Goal: Information Seeking & Learning: Learn about a topic

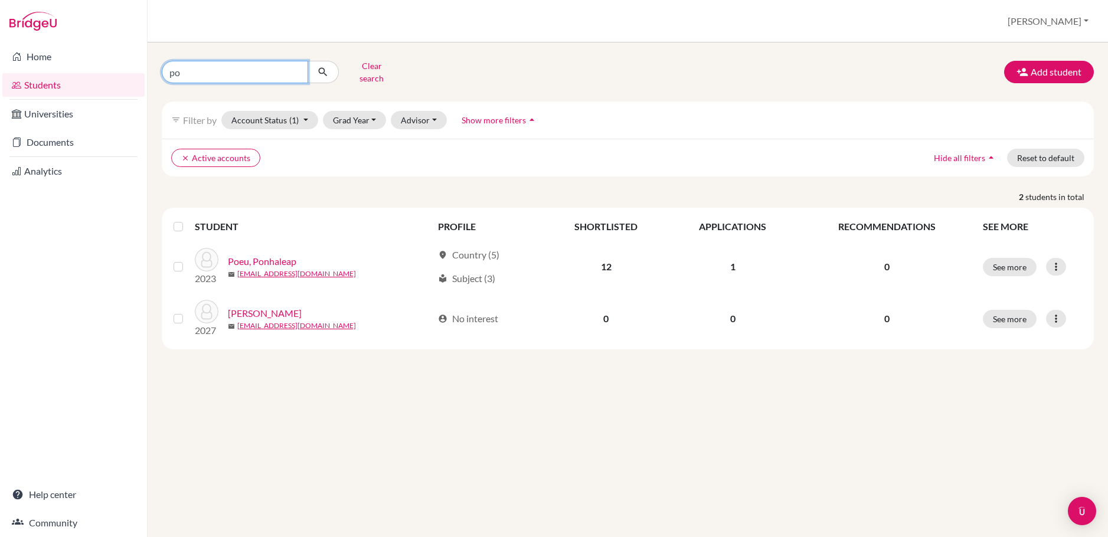
click at [298, 69] on input "po" at bounding box center [235, 72] width 146 height 22
type input "jed"
click button "submit" at bounding box center [323, 72] width 31 height 22
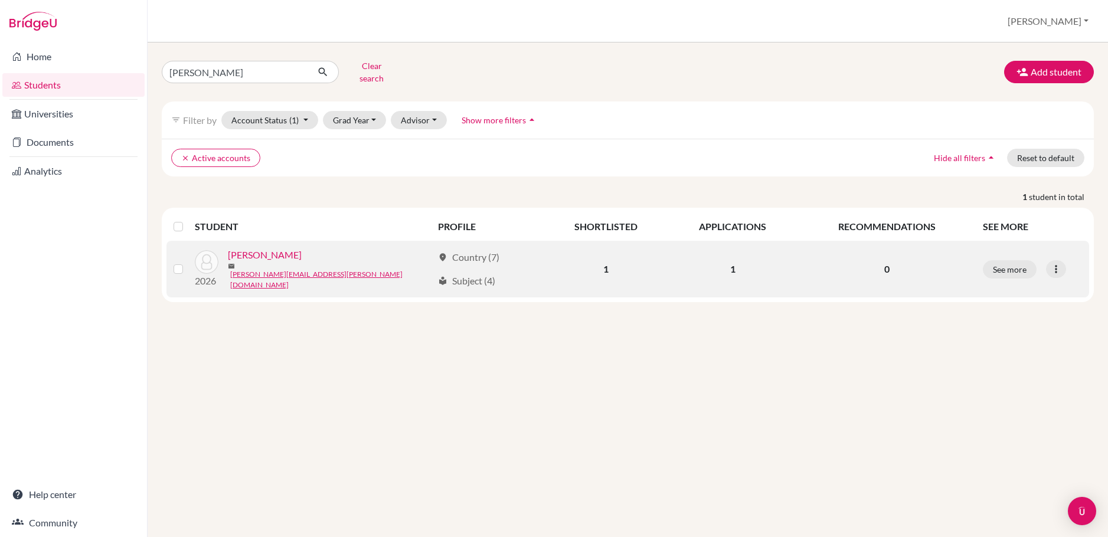
click at [348, 248] on div "Taylor, Jed" at bounding box center [330, 255] width 205 height 14
click at [257, 253] on link "[PERSON_NAME]" at bounding box center [265, 255] width 74 height 14
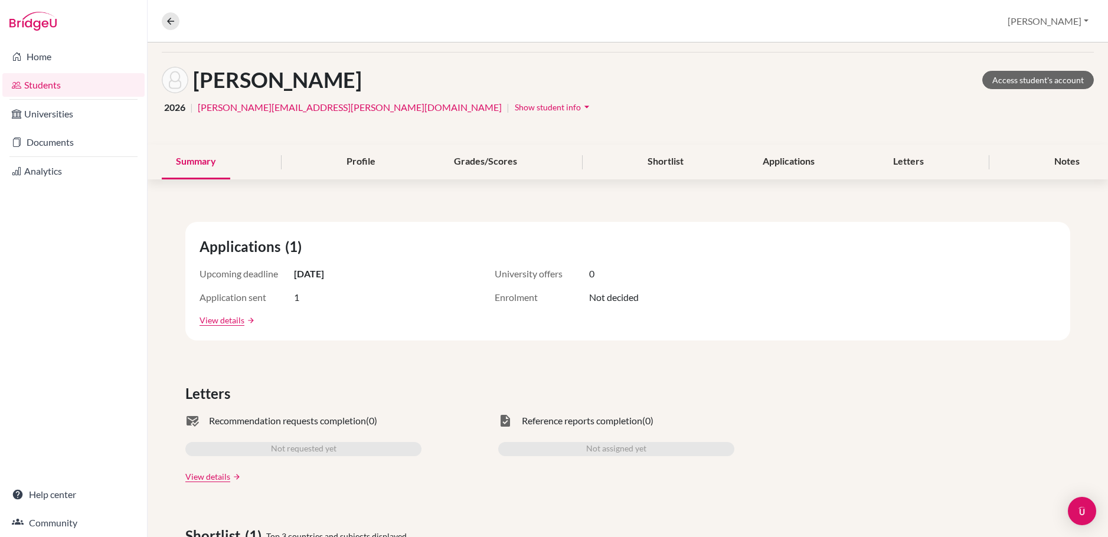
scroll to position [42, 0]
click at [674, 161] on div "Shortlist" at bounding box center [665, 161] width 64 height 35
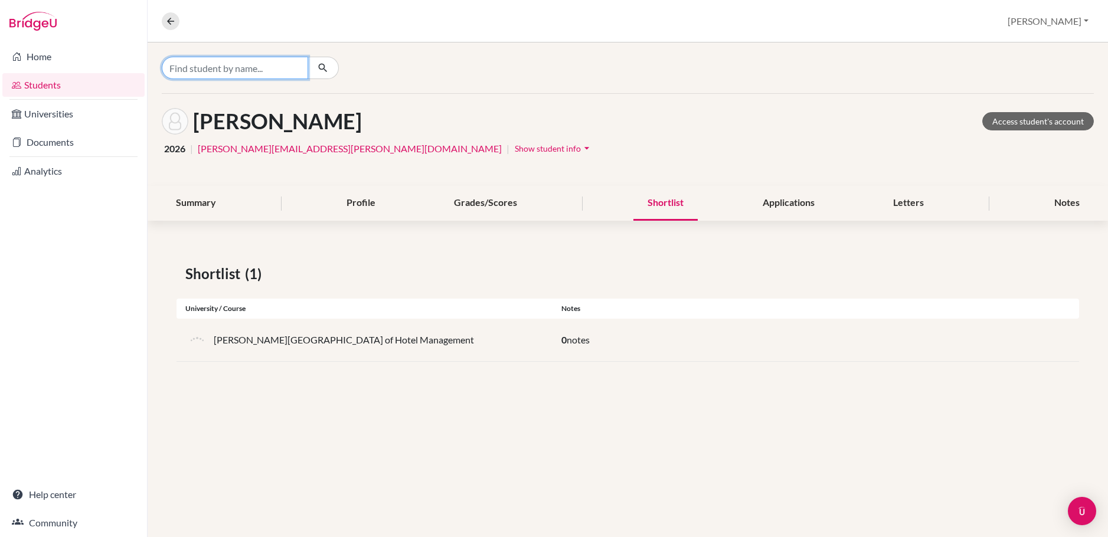
click at [194, 71] on input "Find student by name..." at bounding box center [235, 68] width 146 height 22
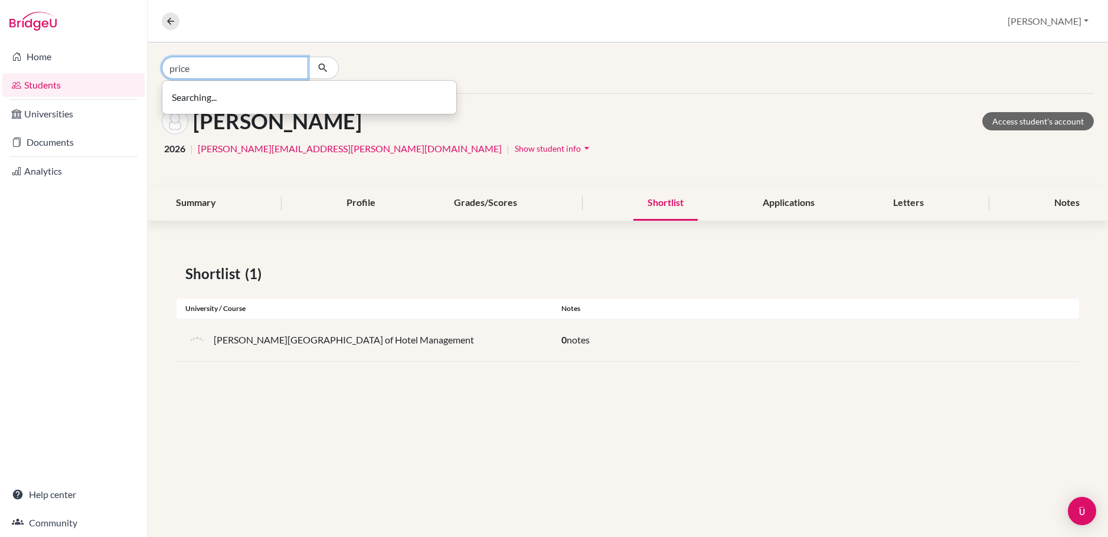
type input "price"
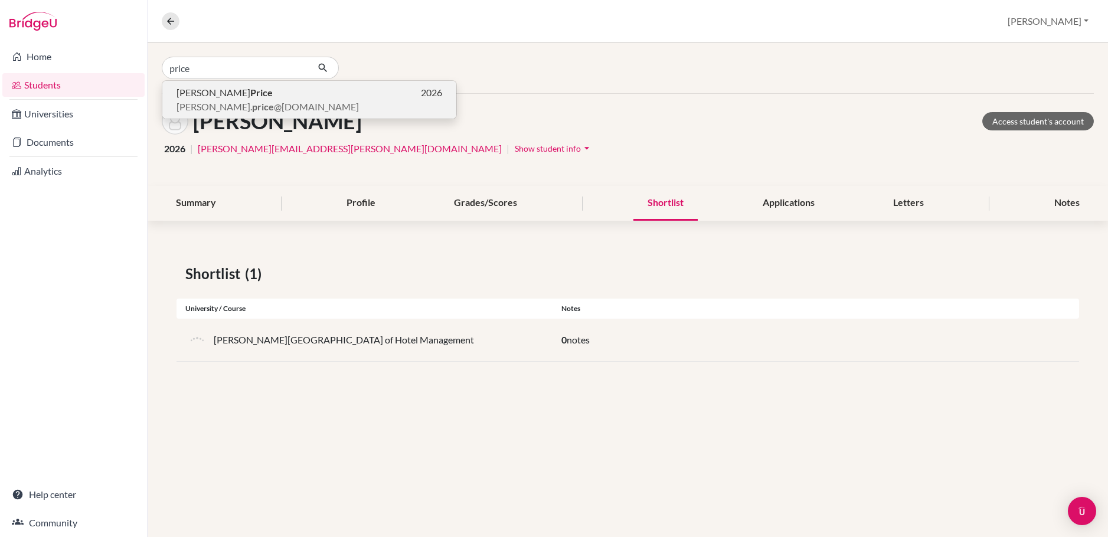
click at [196, 97] on span "Samuel Price" at bounding box center [224, 93] width 96 height 14
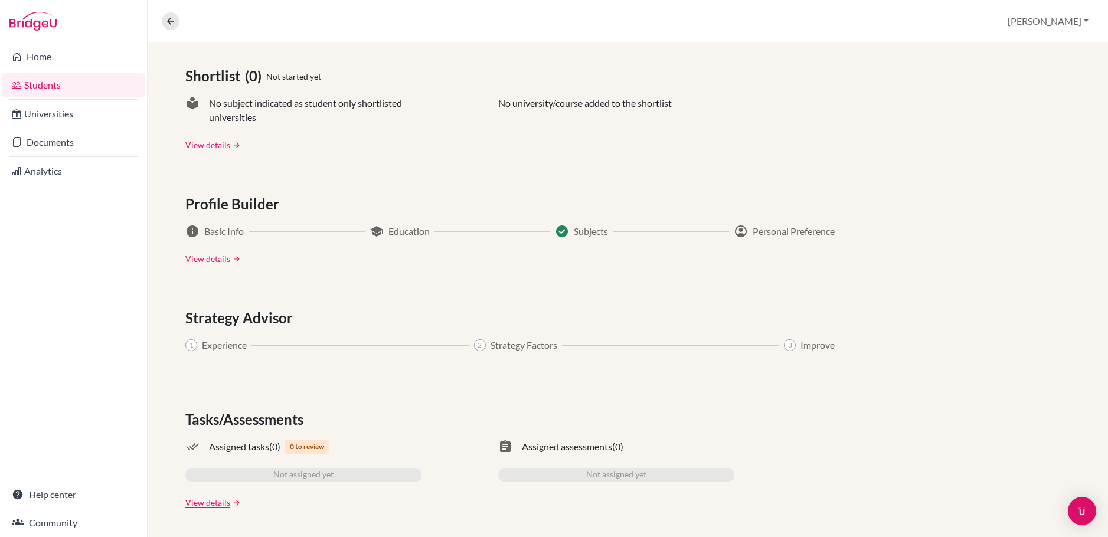
scroll to position [501, 0]
click at [207, 259] on link "View details" at bounding box center [207, 259] width 45 height 12
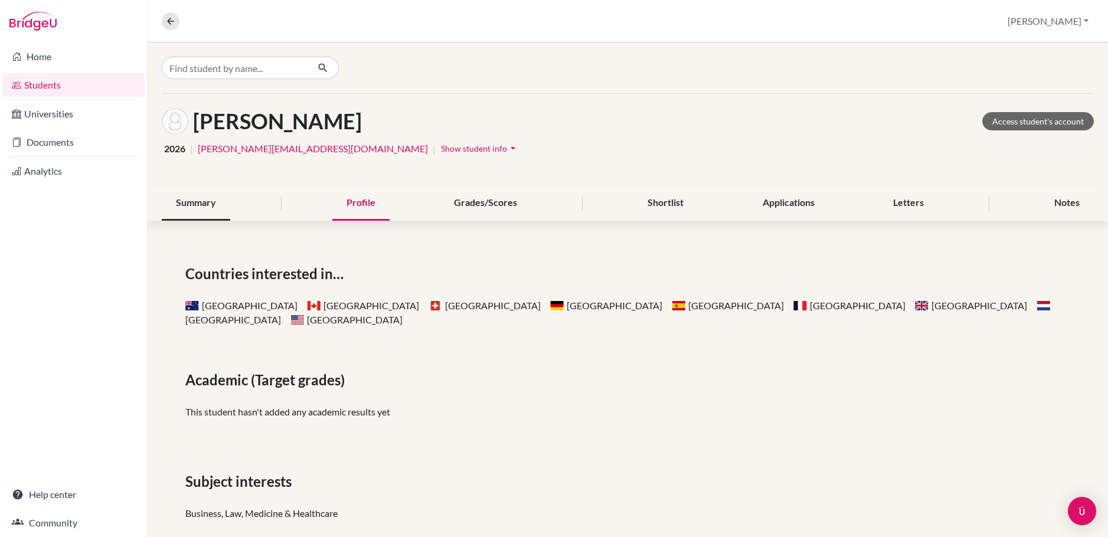
click at [190, 201] on div "Summary" at bounding box center [196, 203] width 68 height 35
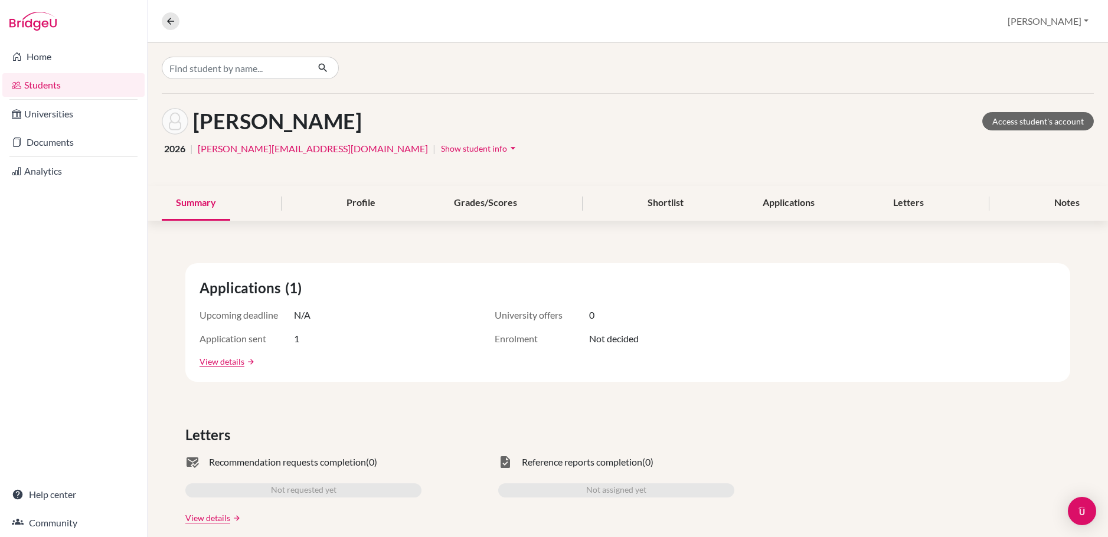
drag, startPoint x: 564, startPoint y: 119, endPoint x: 751, endPoint y: 103, distance: 187.2
click at [566, 119] on div "Price, Samuel Access student's account" at bounding box center [628, 121] width 932 height 27
click at [1027, 120] on link "Access student's account" at bounding box center [1038, 121] width 112 height 18
click at [38, 60] on link "Home" at bounding box center [73, 57] width 142 height 24
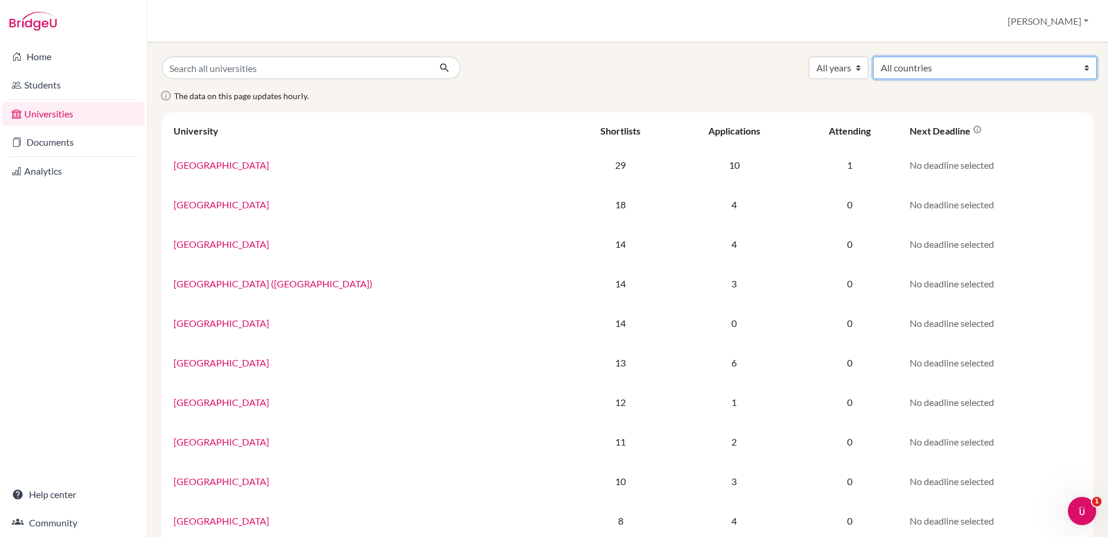
click at [1005, 66] on select "All countries Australia Cambodia Canada China Denmark France Hong Kong (China) …" at bounding box center [985, 68] width 224 height 22
select select "78"
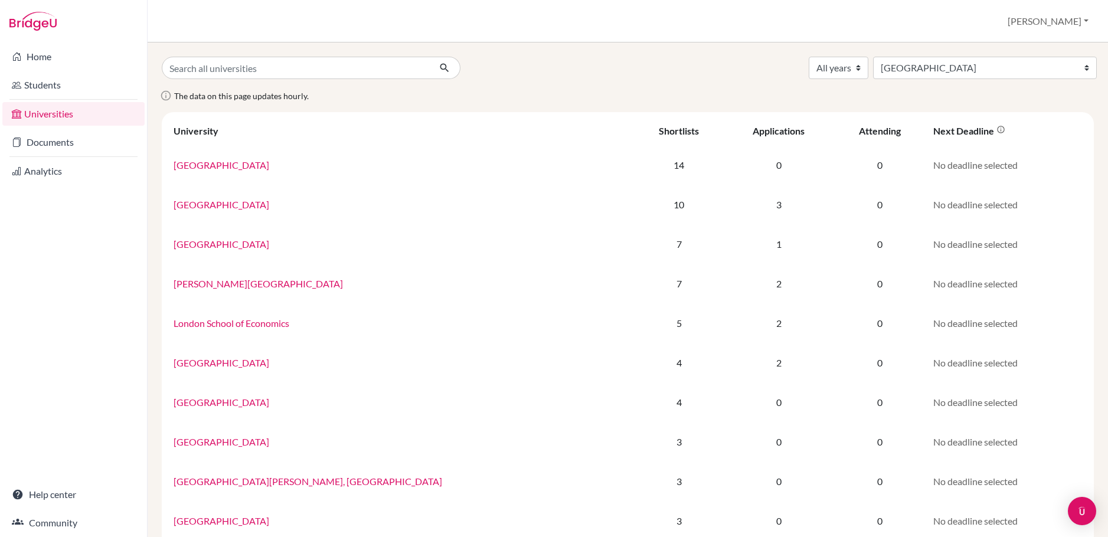
select select "78"
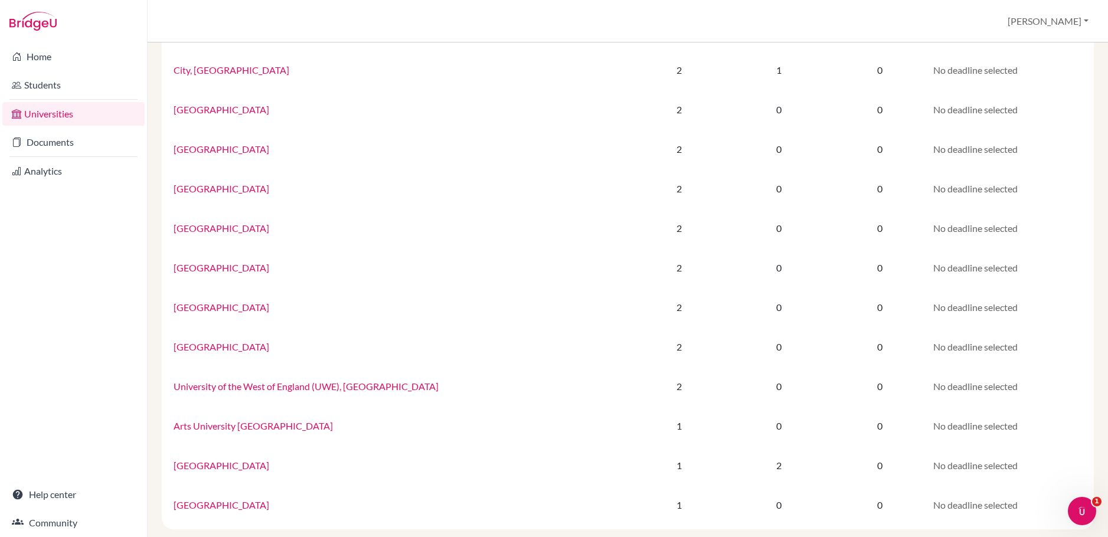
scroll to position [662, 0]
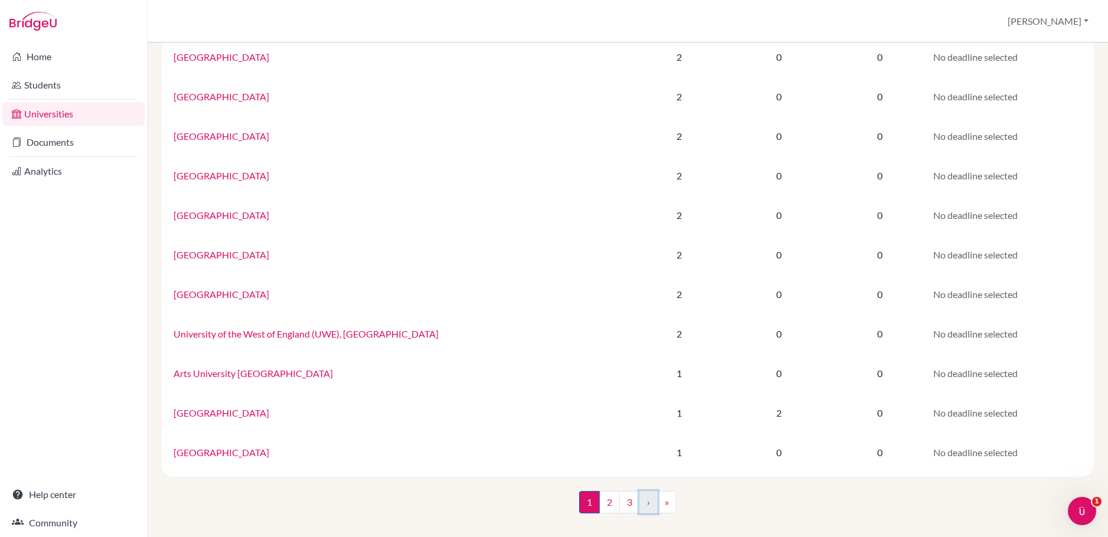
click at [643, 506] on link "›" at bounding box center [648, 502] width 18 height 22
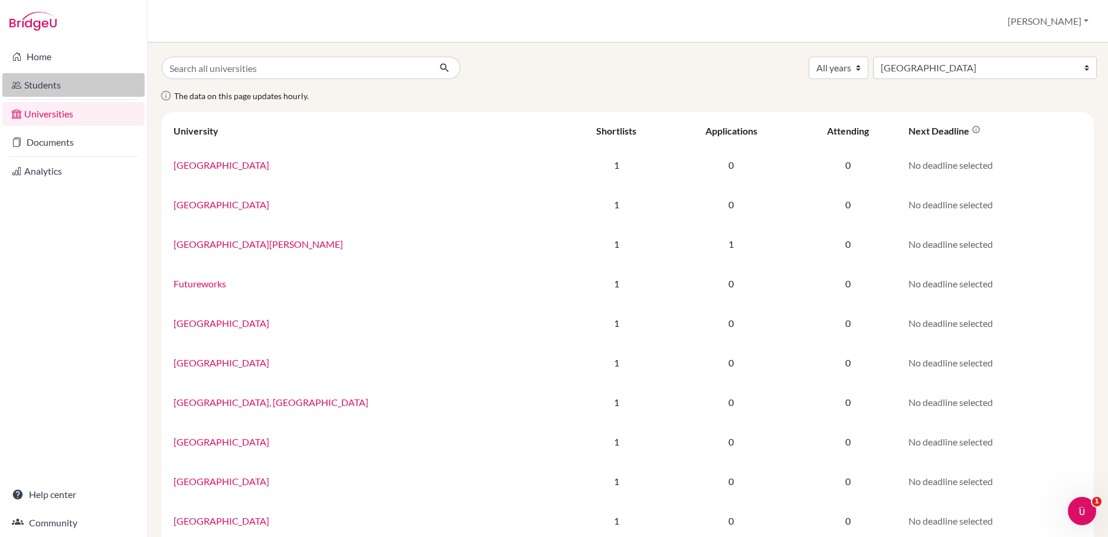
click at [37, 84] on link "Students" at bounding box center [73, 85] width 142 height 24
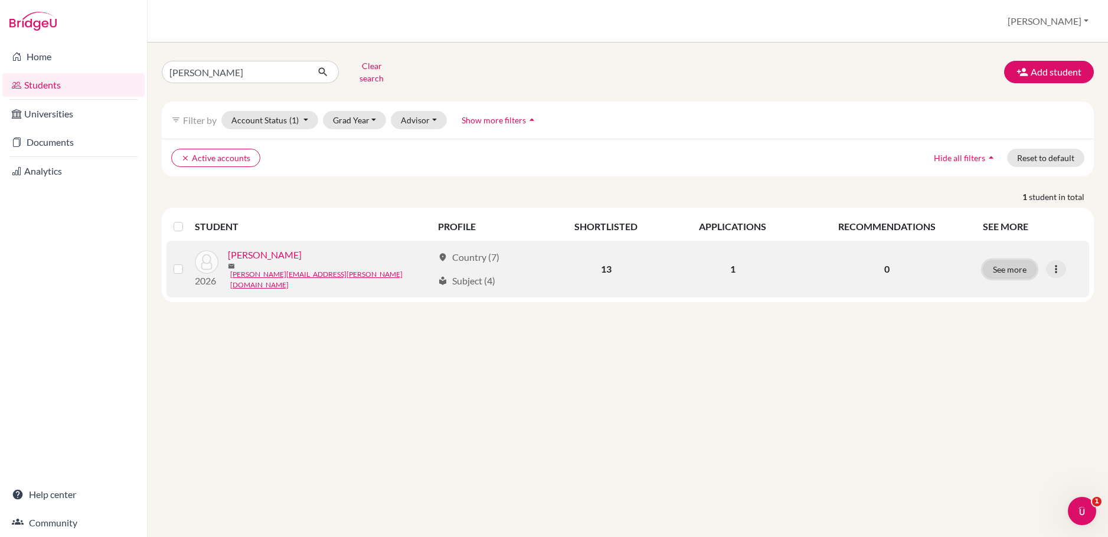
click at [1009, 261] on button "See more" at bounding box center [1010, 269] width 54 height 18
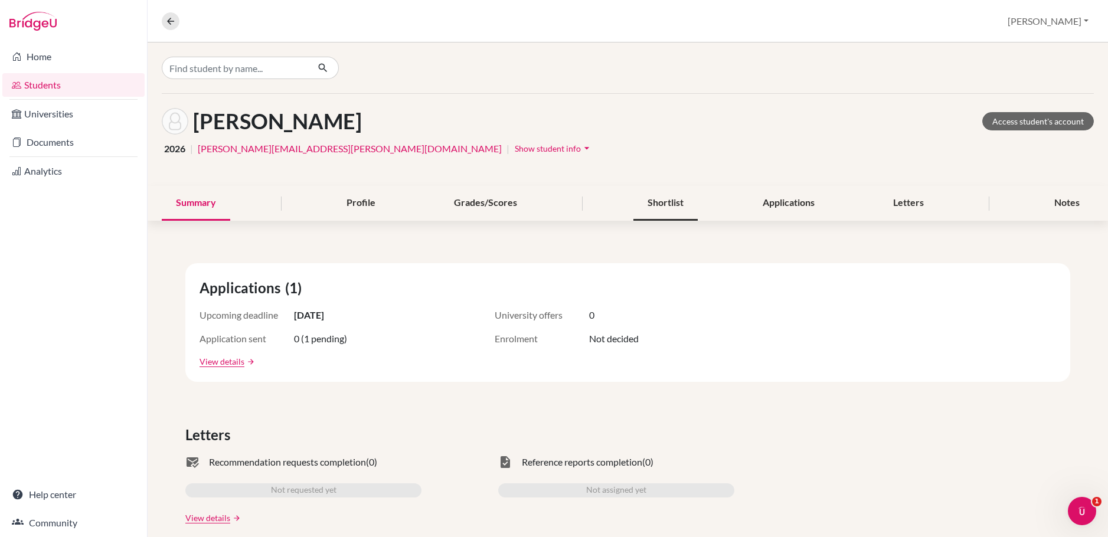
click at [662, 206] on div "Shortlist" at bounding box center [665, 203] width 64 height 35
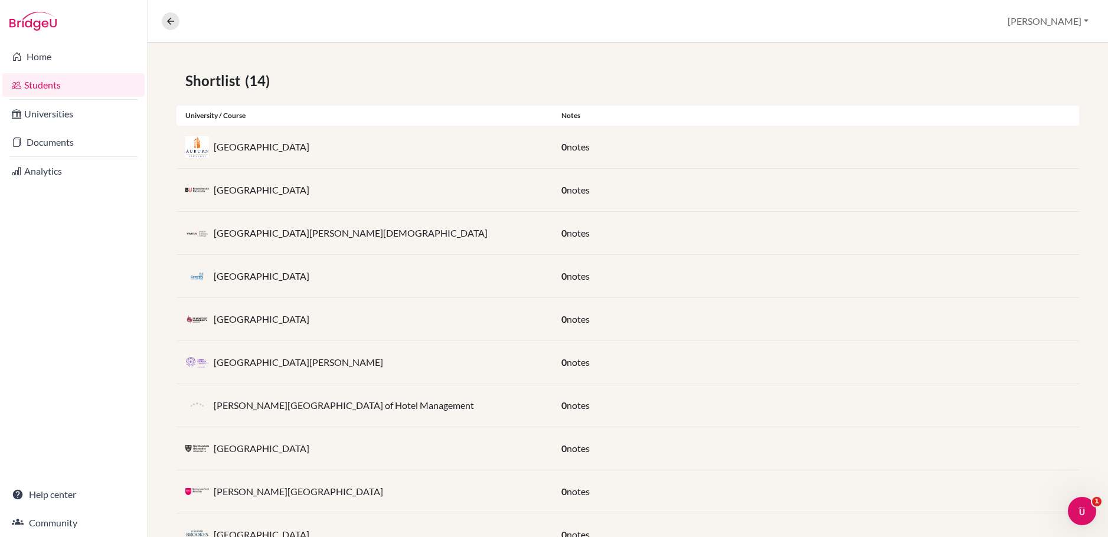
scroll to position [197, 0]
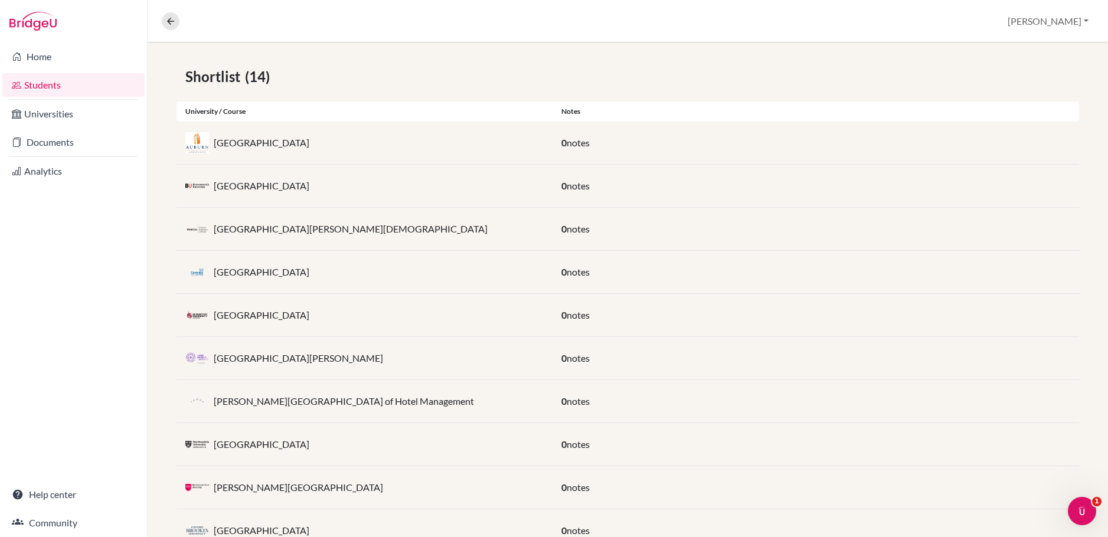
click at [201, 145] on img at bounding box center [197, 143] width 24 height 22
click at [247, 145] on p "Auburn University" at bounding box center [262, 143] width 96 height 14
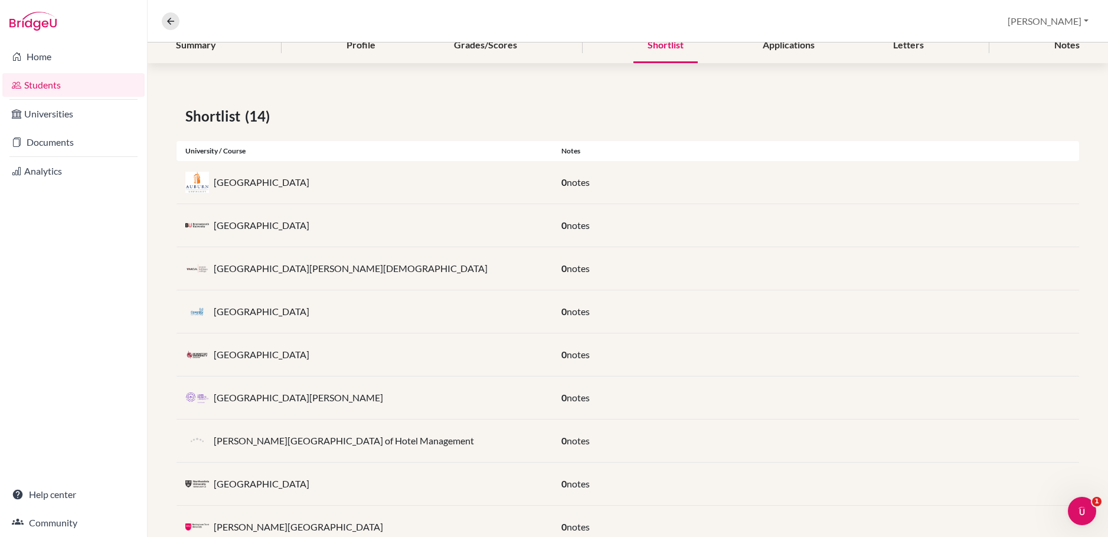
scroll to position [0, 0]
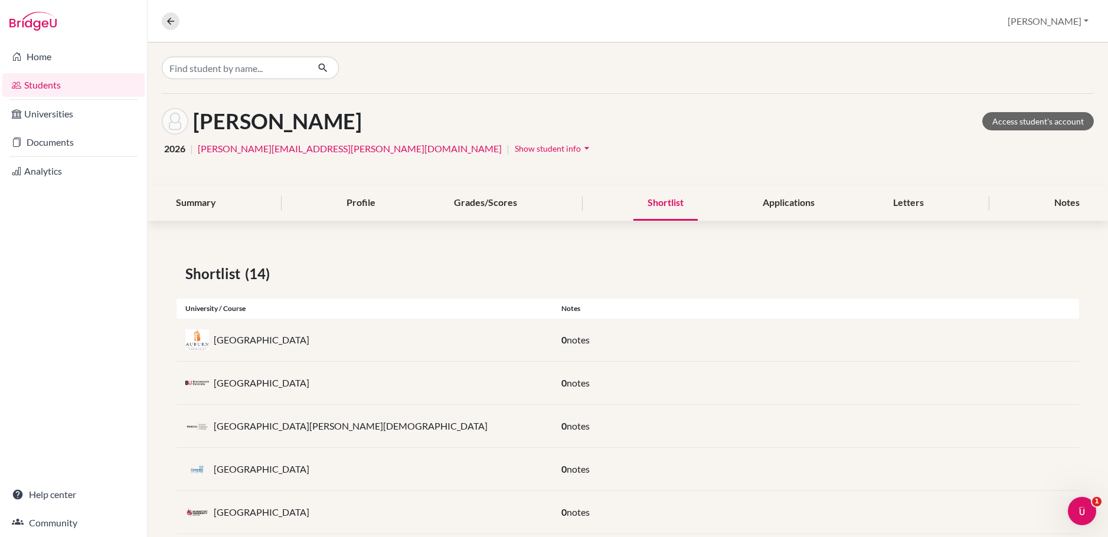
click at [232, 345] on p "[GEOGRAPHIC_DATA]" at bounding box center [262, 340] width 96 height 14
click at [194, 345] on img at bounding box center [197, 340] width 24 height 22
click at [52, 119] on link "Universities" at bounding box center [73, 114] width 142 height 24
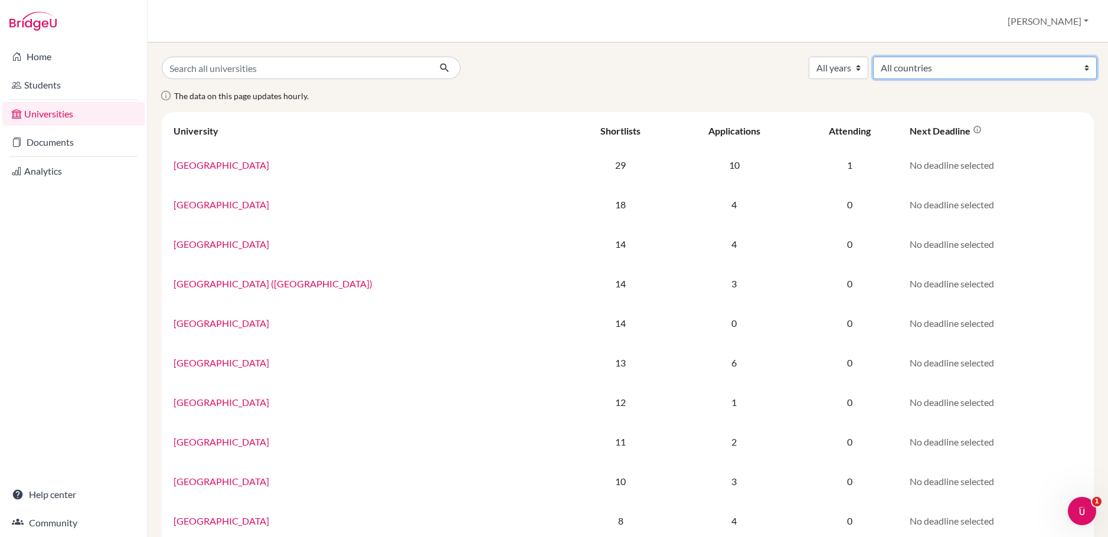
click at [1003, 66] on select "All countries [GEOGRAPHIC_DATA] [GEOGRAPHIC_DATA] [GEOGRAPHIC_DATA] [GEOGRAPHIC…" at bounding box center [985, 68] width 224 height 22
select select "78"
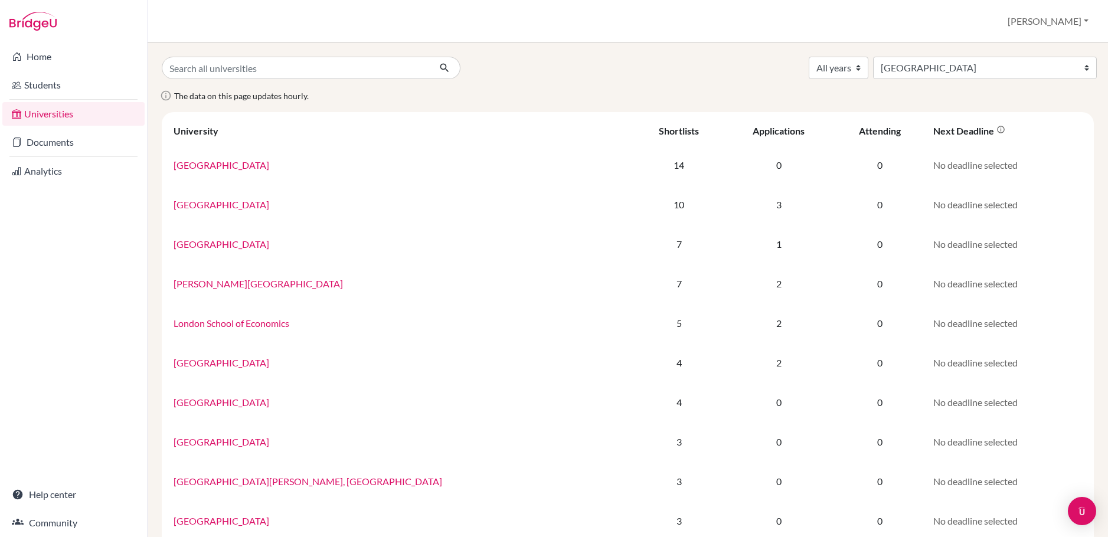
select select "78"
click at [306, 76] on input "Search all universities" at bounding box center [296, 68] width 268 height 22
type input "auburn"
click at [429, 57] on button "submit" at bounding box center [444, 68] width 31 height 22
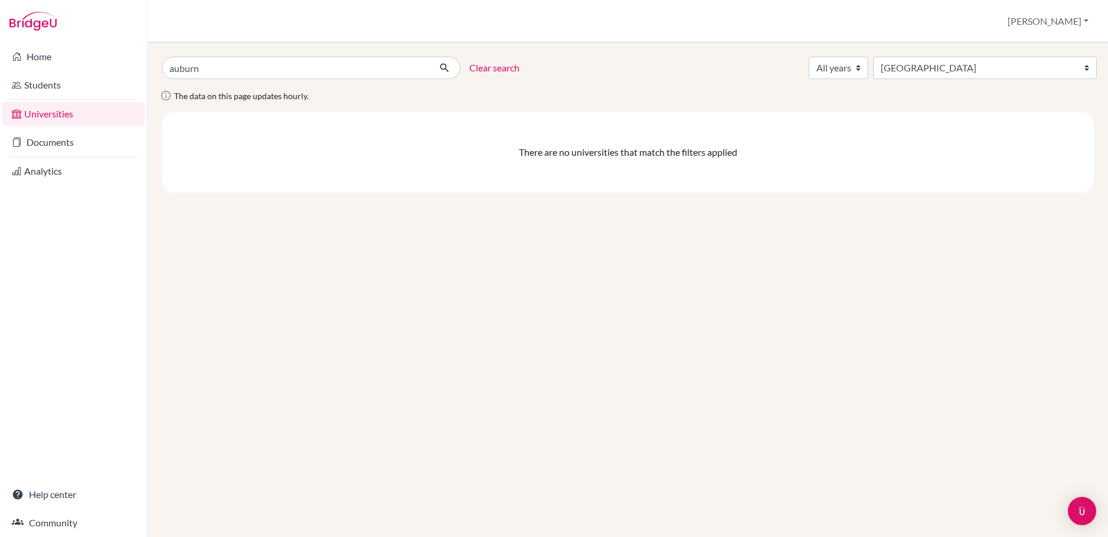
select select "78"
click at [492, 67] on link "Clear search" at bounding box center [494, 68] width 50 height 14
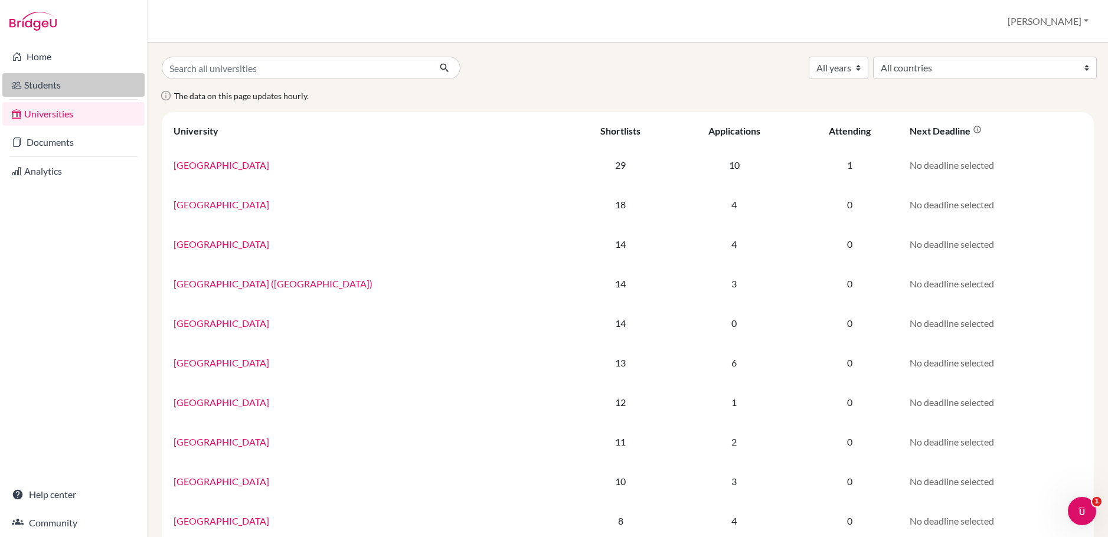
click at [41, 83] on link "Students" at bounding box center [73, 85] width 142 height 24
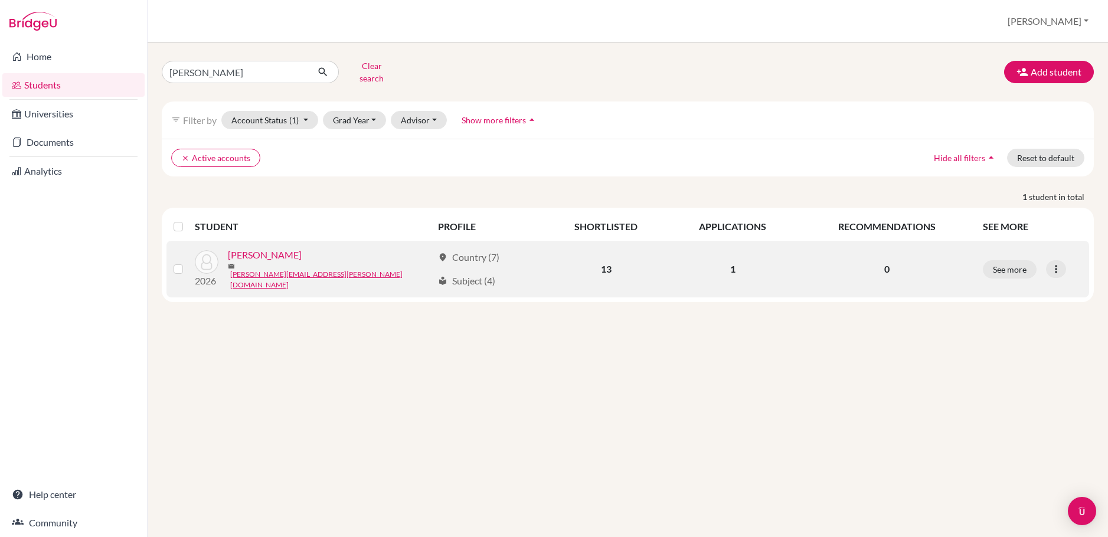
click at [611, 259] on td "13" at bounding box center [605, 269] width 123 height 57
click at [254, 252] on link "[PERSON_NAME]" at bounding box center [265, 255] width 74 height 14
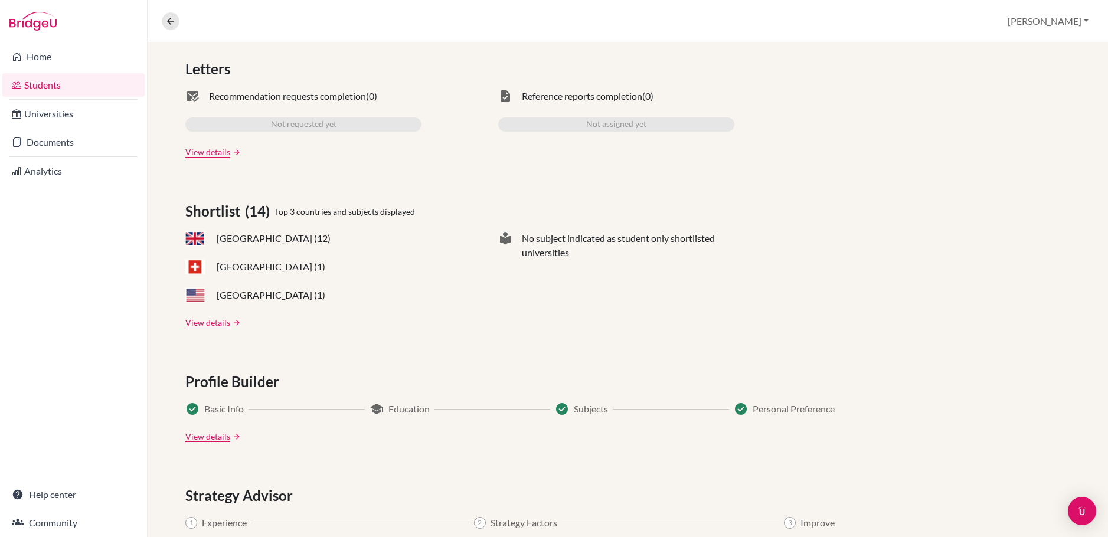
scroll to position [368, 0]
click at [212, 319] on link "View details" at bounding box center [207, 320] width 45 height 12
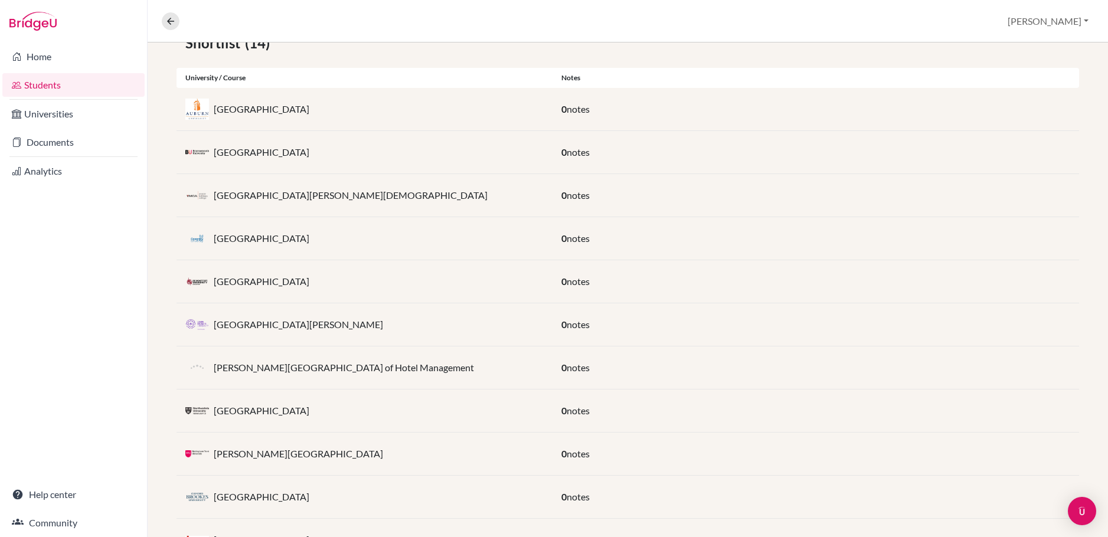
scroll to position [233, 0]
drag, startPoint x: 215, startPoint y: 156, endPoint x: 315, endPoint y: 153, distance: 99.8
click at [309, 154] on p "[GEOGRAPHIC_DATA]" at bounding box center [262, 150] width 96 height 14
copy p "[GEOGRAPHIC_DATA]"
